Goal: Book appointment/travel/reservation

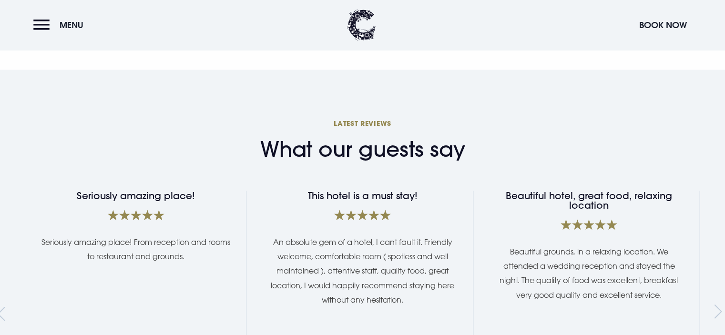
scroll to position [1807, 0]
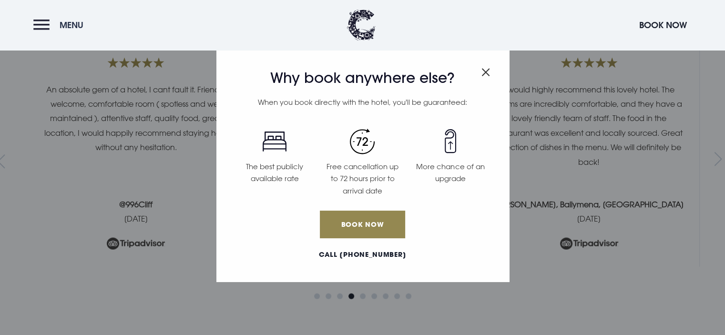
click at [67, 23] on span "Menu" at bounding box center [72, 25] width 24 height 11
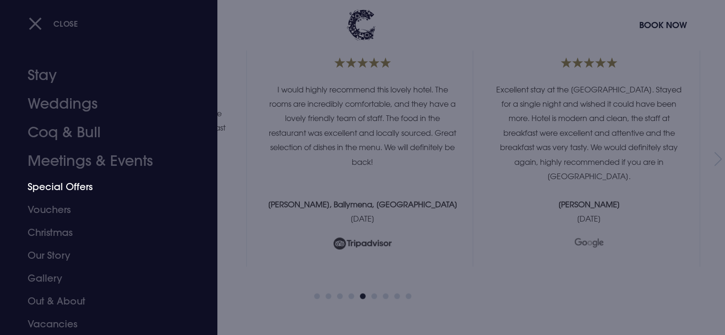
click at [74, 188] on link "Special Offers" at bounding box center [103, 187] width 151 height 23
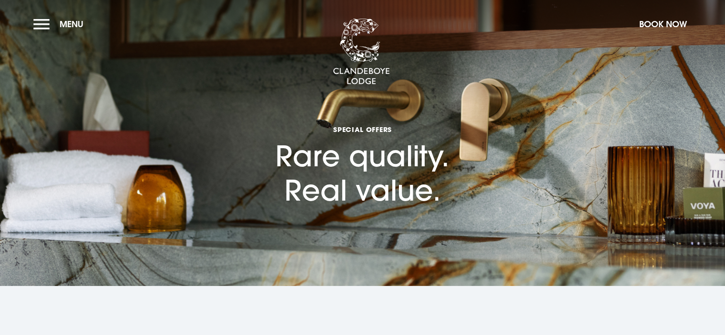
click at [74, 187] on section "Special Offers Rare quality. Real value." at bounding box center [362, 143] width 725 height 286
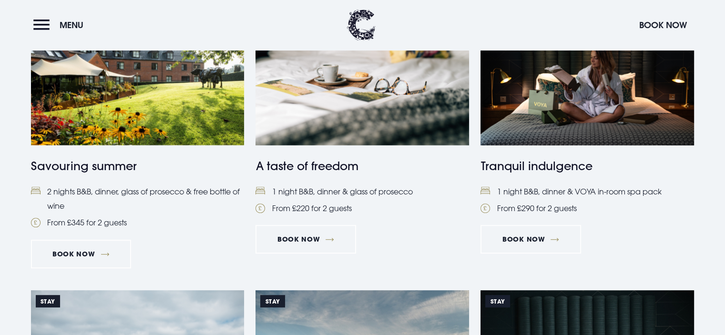
scroll to position [458, 0]
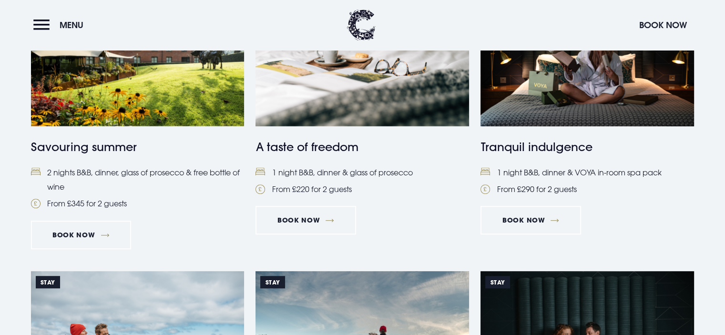
click at [544, 146] on h4 "Tranquil indulgence" at bounding box center [588, 146] width 214 height 17
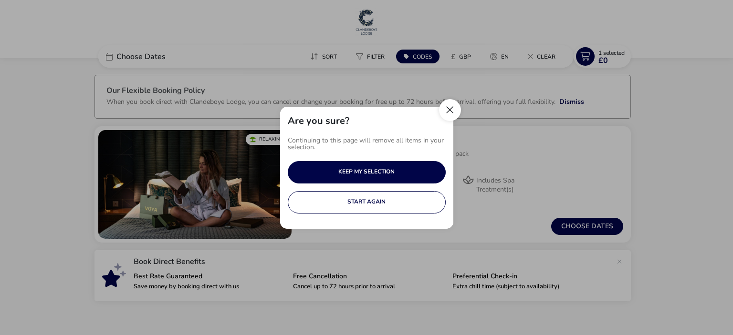
click at [450, 106] on button "Close" at bounding box center [450, 110] width 22 height 22
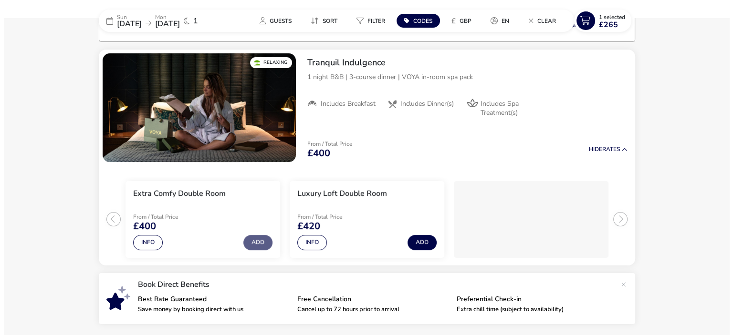
scroll to position [78, 0]
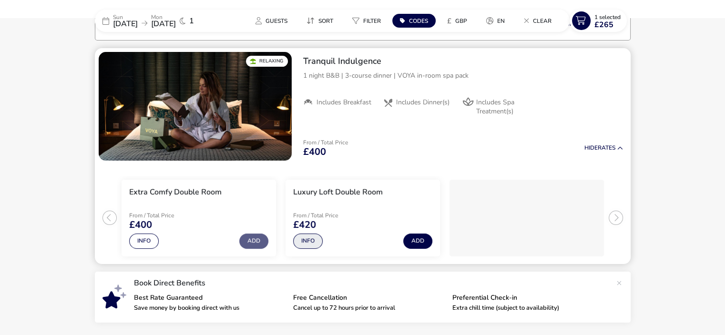
click at [311, 244] on button "Info" at bounding box center [308, 241] width 30 height 15
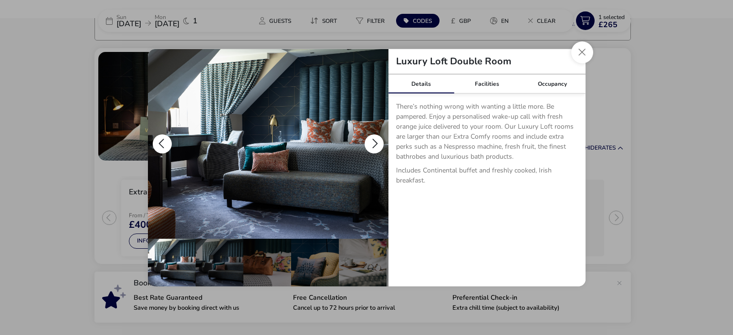
click at [376, 143] on button "details" at bounding box center [373, 144] width 19 height 19
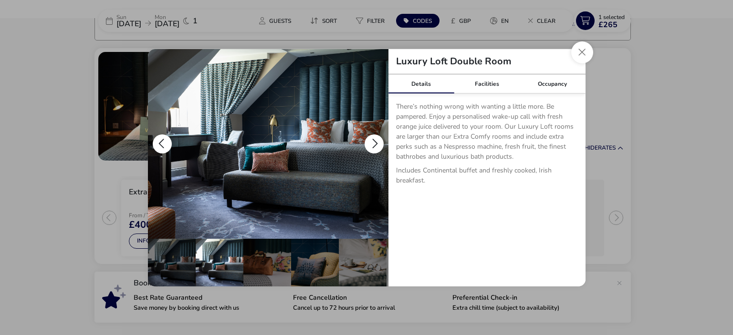
click at [376, 143] on button "details" at bounding box center [373, 144] width 19 height 19
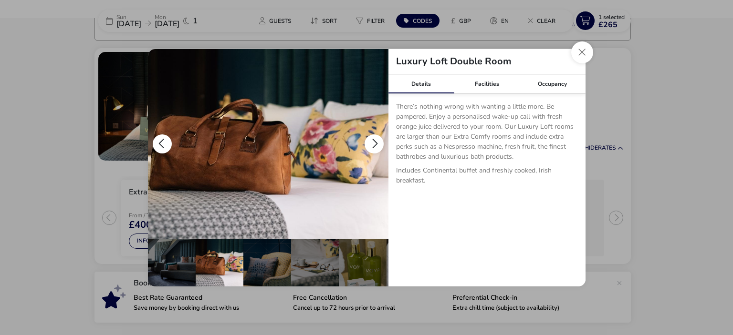
click at [376, 143] on button "details" at bounding box center [373, 144] width 19 height 19
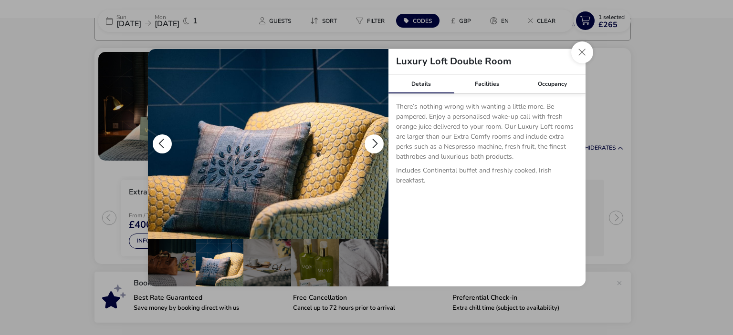
click at [376, 143] on button "details" at bounding box center [373, 144] width 19 height 19
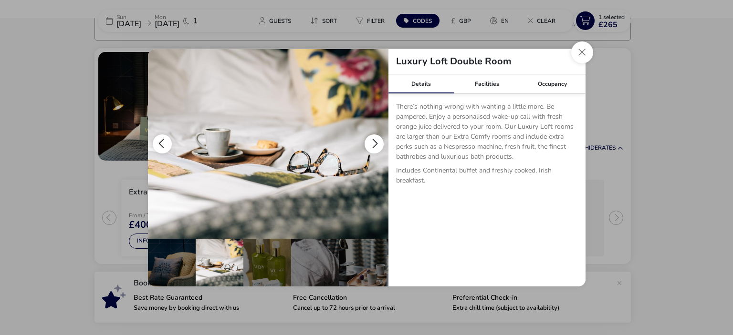
click at [376, 143] on button "details" at bounding box center [373, 144] width 19 height 19
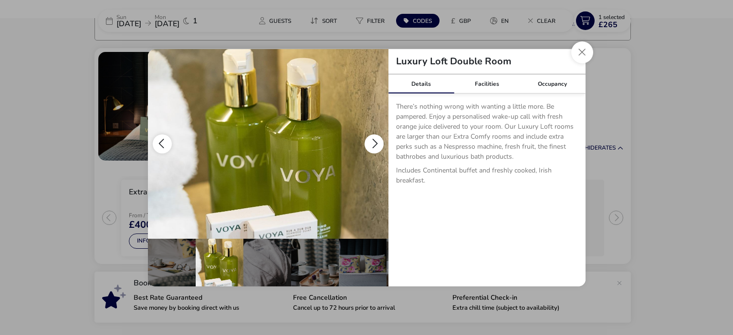
click at [376, 143] on button "details" at bounding box center [373, 144] width 19 height 19
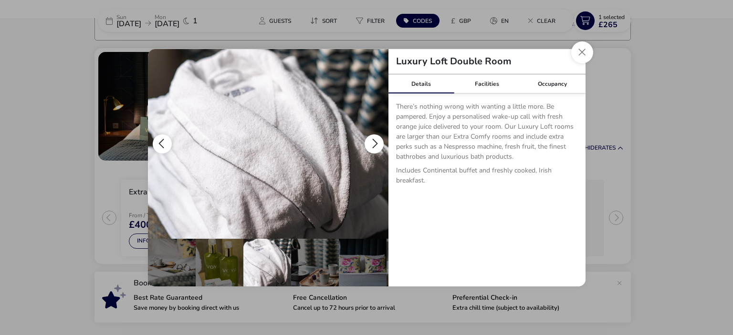
scroll to position [0, 237]
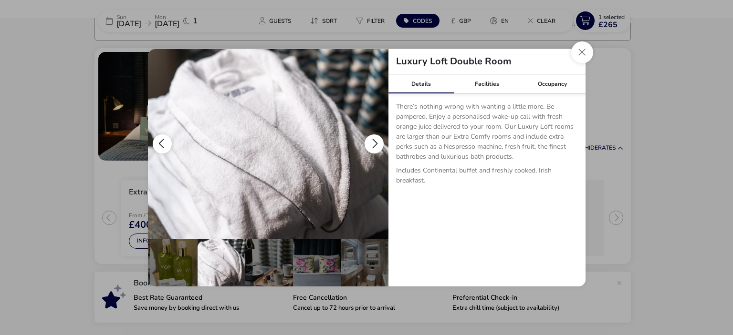
click at [376, 143] on button "details" at bounding box center [373, 144] width 19 height 19
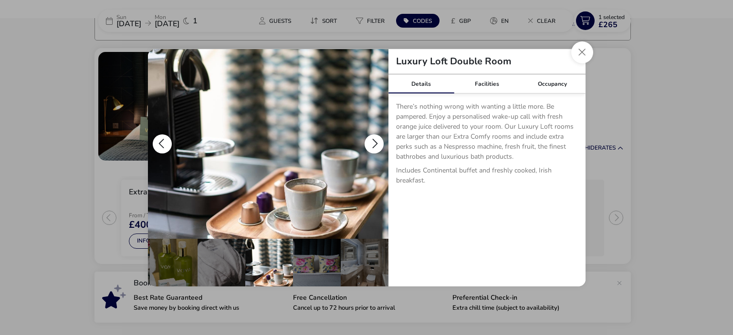
click at [375, 143] on button "details" at bounding box center [373, 144] width 19 height 19
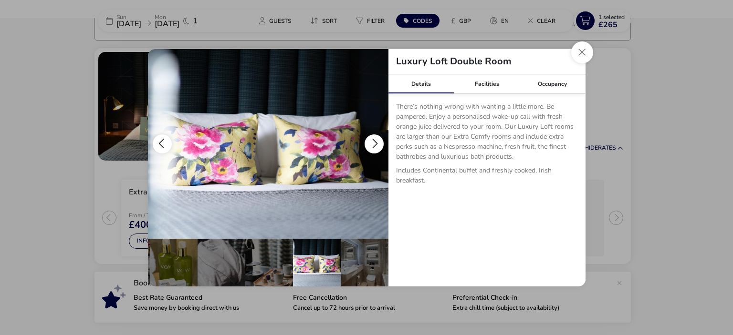
click at [375, 143] on button "details" at bounding box center [373, 144] width 19 height 19
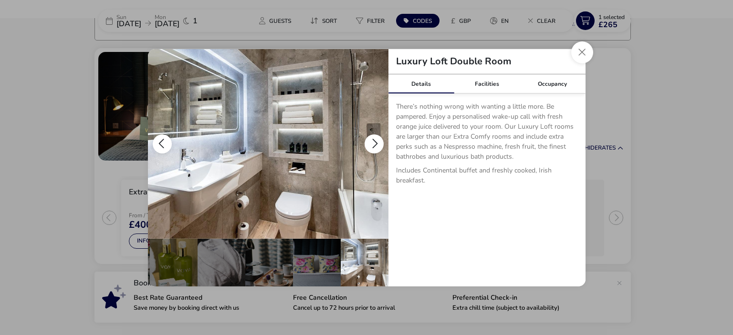
click at [375, 143] on button "details" at bounding box center [373, 144] width 19 height 19
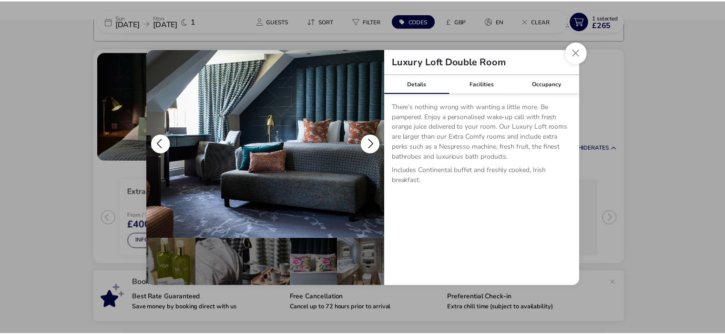
scroll to position [0, 0]
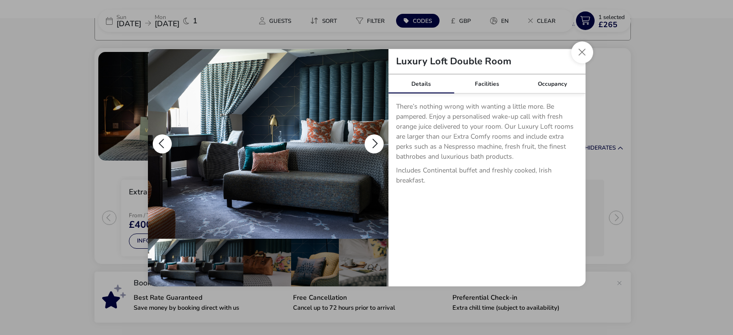
click at [375, 143] on button "details" at bounding box center [373, 144] width 19 height 19
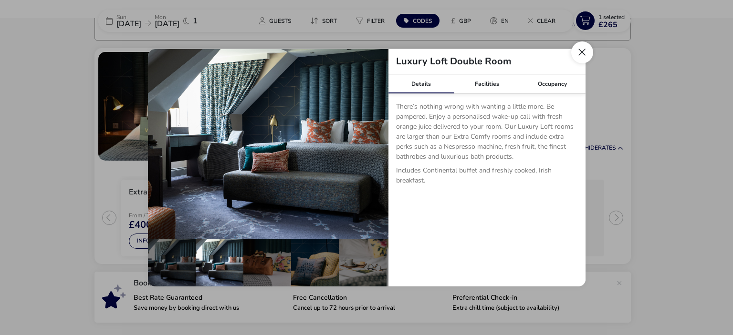
click at [582, 53] on button "Close dialog" at bounding box center [582, 52] width 22 height 22
